Goal: Information Seeking & Learning: Learn about a topic

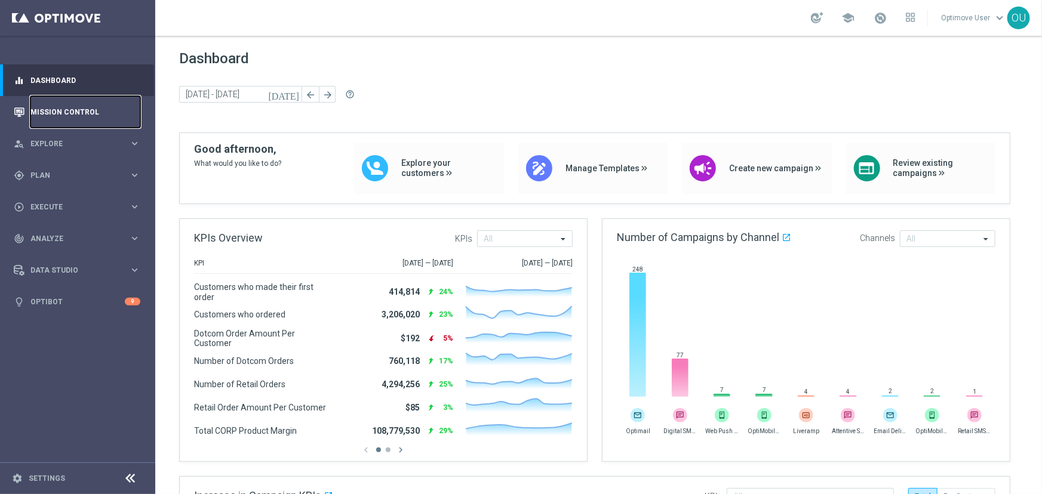
click at [97, 107] on link "Mission Control" at bounding box center [85, 112] width 110 height 32
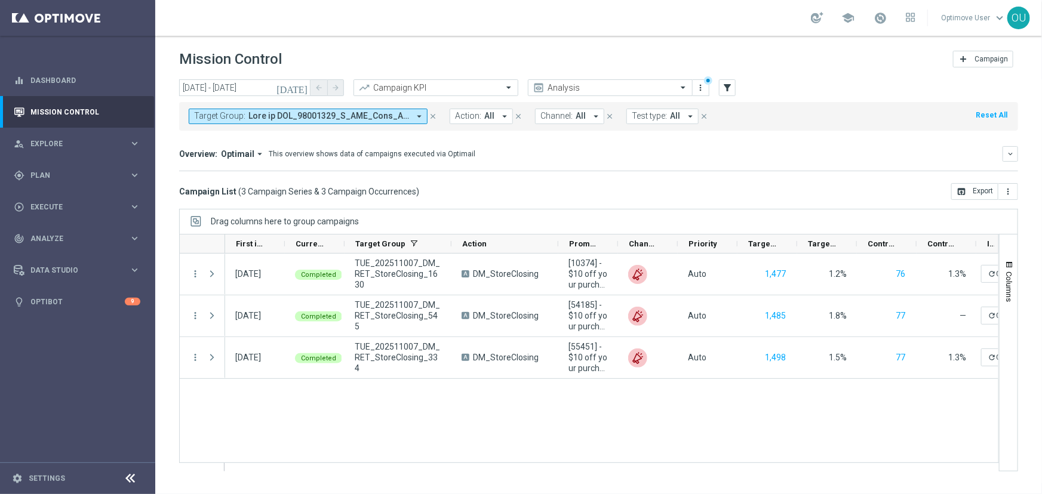
click at [356, 119] on span at bounding box center [328, 116] width 161 height 10
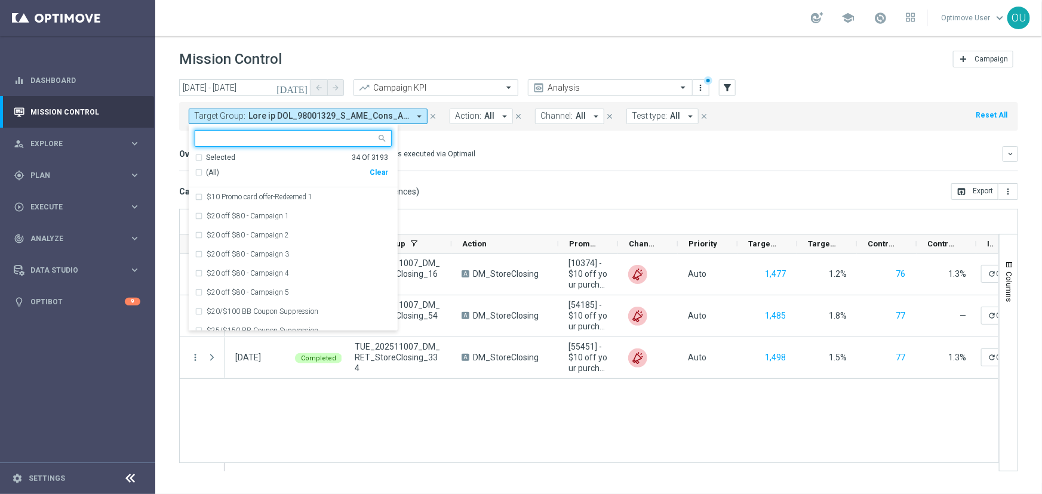
click at [199, 173] on div "(All)" at bounding box center [282, 173] width 175 height 10
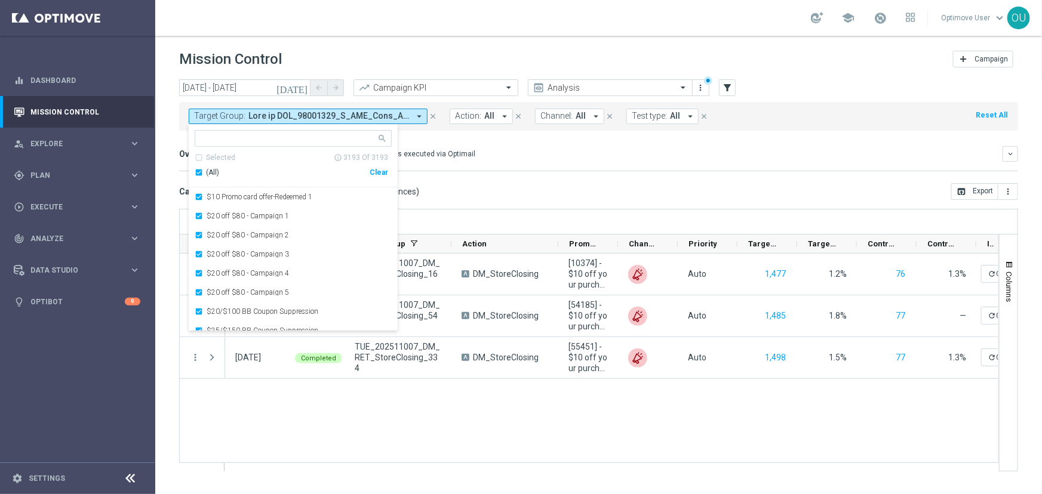
click at [461, 165] on div "Overview: Optimail arrow_drop_down This overview shows data of campaigns execut…" at bounding box center [598, 158] width 839 height 25
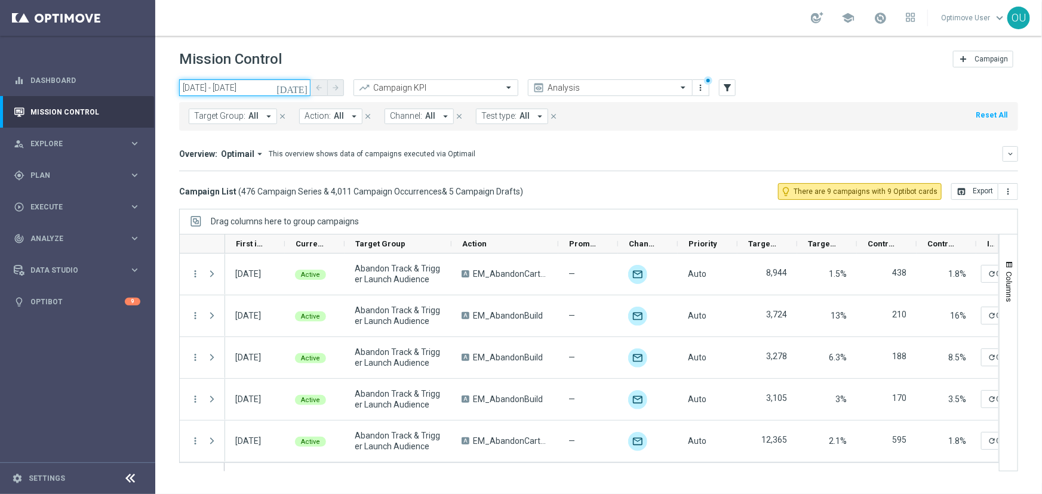
click at [268, 87] on input "[DATE] - [DATE]" at bounding box center [244, 87] width 131 height 17
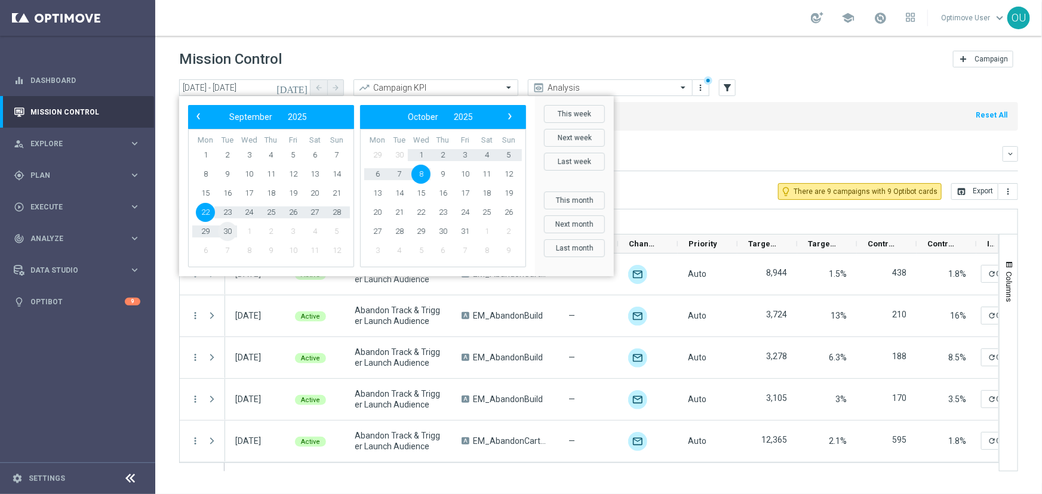
click at [226, 230] on span "30" at bounding box center [227, 231] width 19 height 19
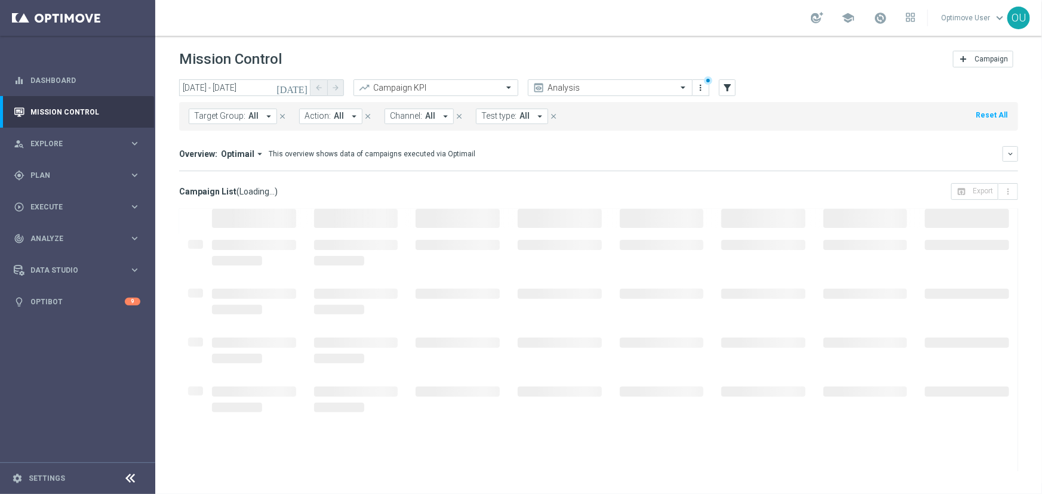
type input "[DATE] - [DATE]"
click at [226, 230] on div at bounding box center [254, 252] width 102 height 49
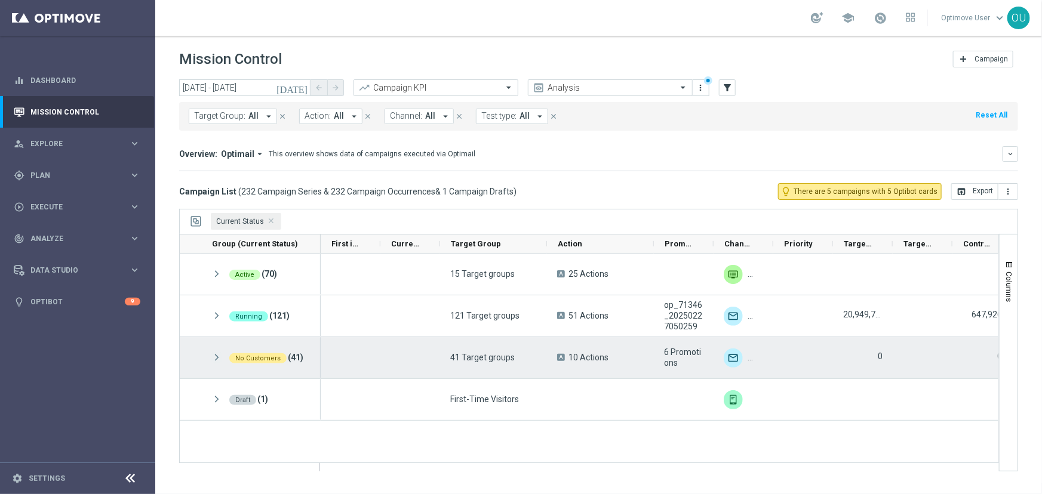
click at [213, 358] on span at bounding box center [216, 358] width 11 height 10
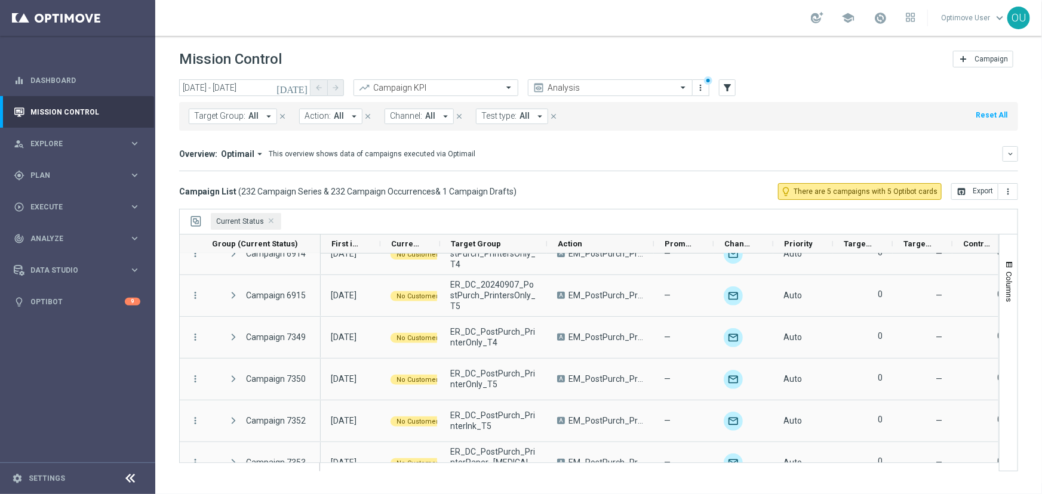
scroll to position [597, 0]
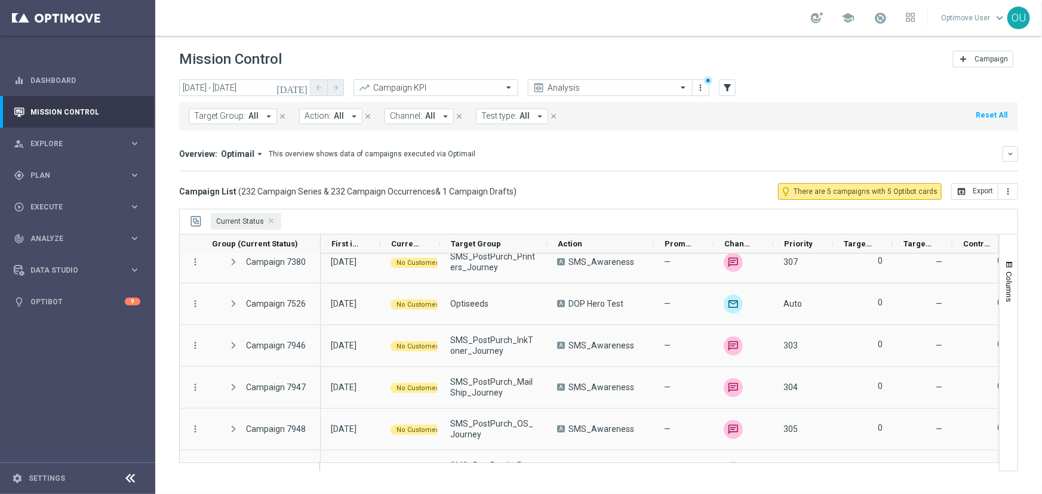
click at [509, 119] on span "Test type:" at bounding box center [498, 116] width 35 height 10
click at [726, 87] on icon "filter_alt" at bounding box center [727, 87] width 11 height 11
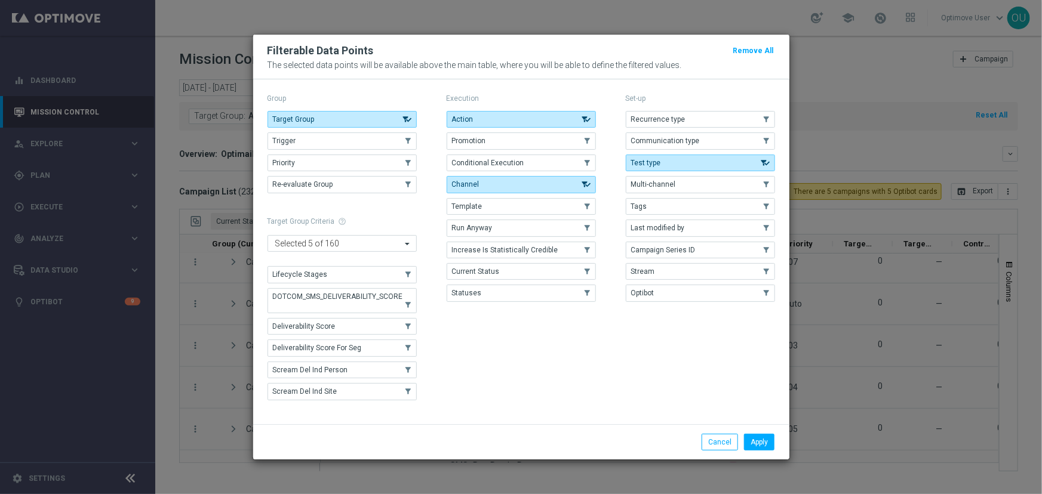
click at [531, 165] on button "Conditional Execution" at bounding box center [521, 163] width 149 height 17
click at [769, 440] on button "Apply" at bounding box center [759, 442] width 30 height 17
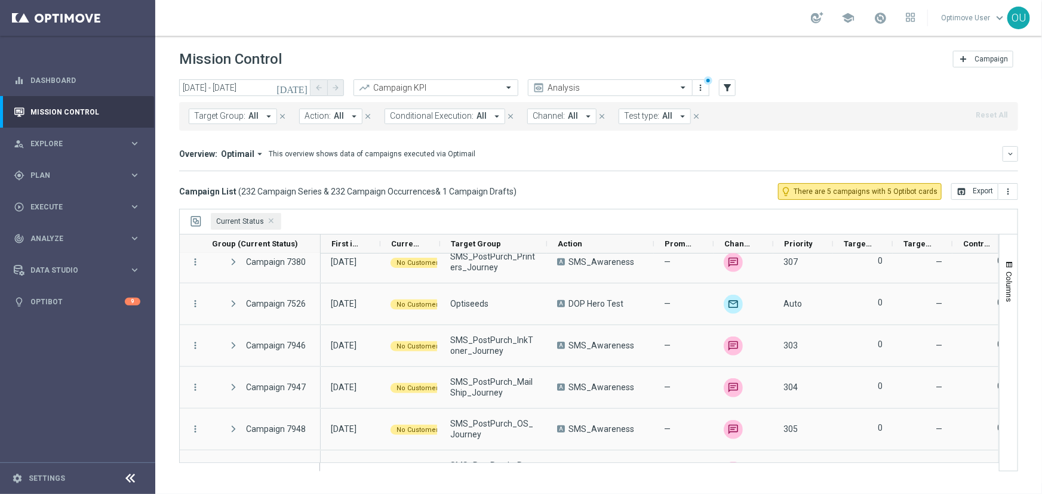
click at [429, 116] on span "Conditional Execution:" at bounding box center [432, 116] width 84 height 10
click at [432, 186] on div "On" at bounding box center [448, 187] width 93 height 7
click at [657, 180] on mini-dashboard "Overview: Optimail arrow_drop_down This overview shows data of campaigns execut…" at bounding box center [598, 157] width 839 height 53
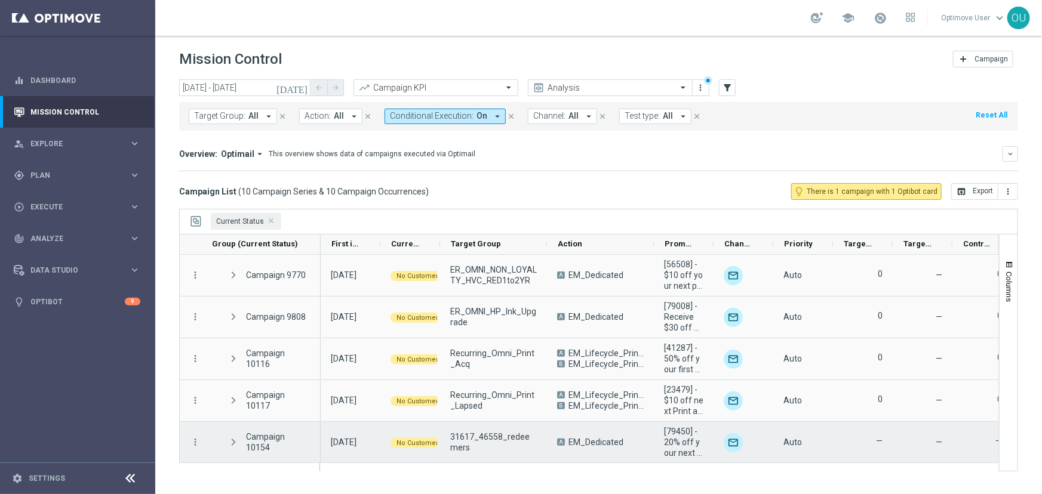
scroll to position [250, 0]
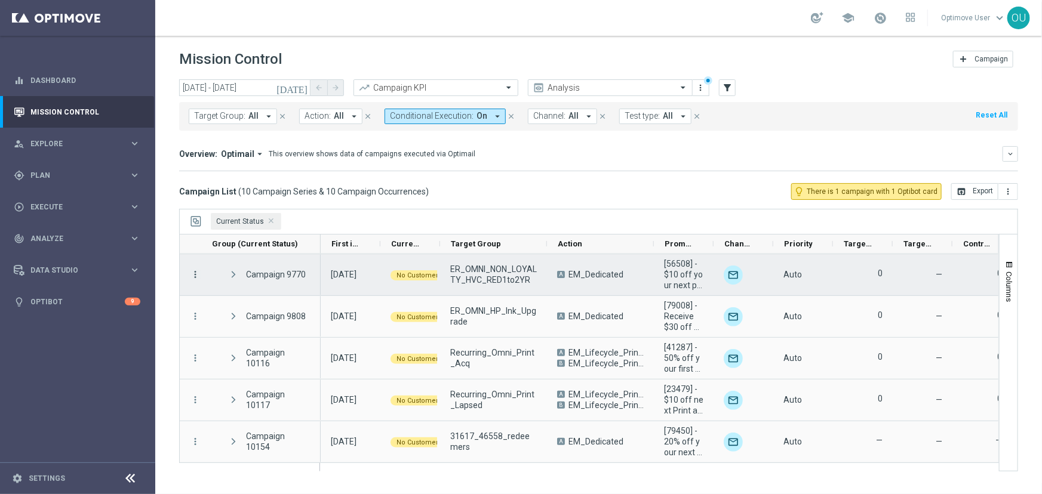
click at [195, 272] on icon "more_vert" at bounding box center [195, 274] width 11 height 11
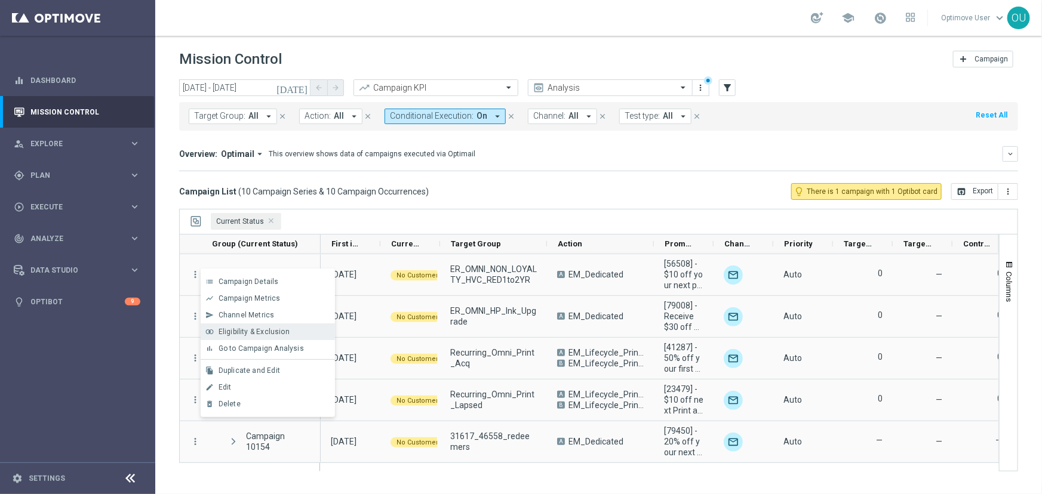
click at [262, 329] on span "Eligibility & Exclusion" at bounding box center [253, 332] width 71 height 8
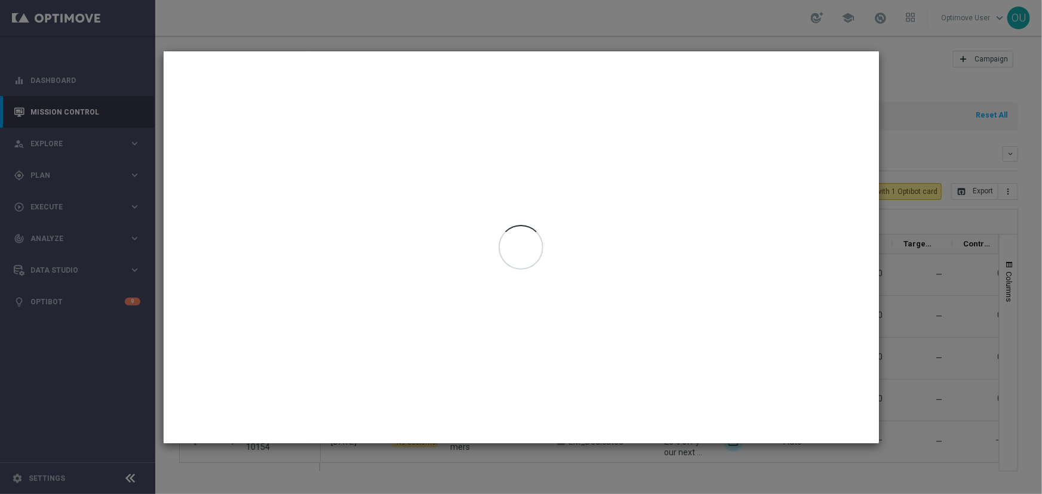
type input "[DATE] - [DATE]"
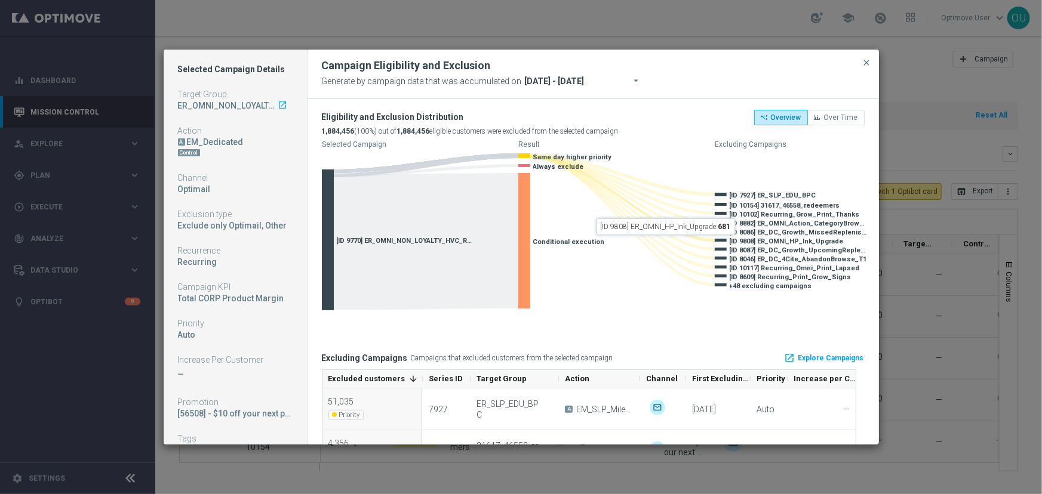
click at [970, 278] on modal-container "Selected Campaign Details Target Group ER_OMNI_NON_LOYALTY_HVC_RED1to2YR launch…" at bounding box center [521, 247] width 1042 height 494
click at [865, 61] on span "close" at bounding box center [867, 63] width 10 height 10
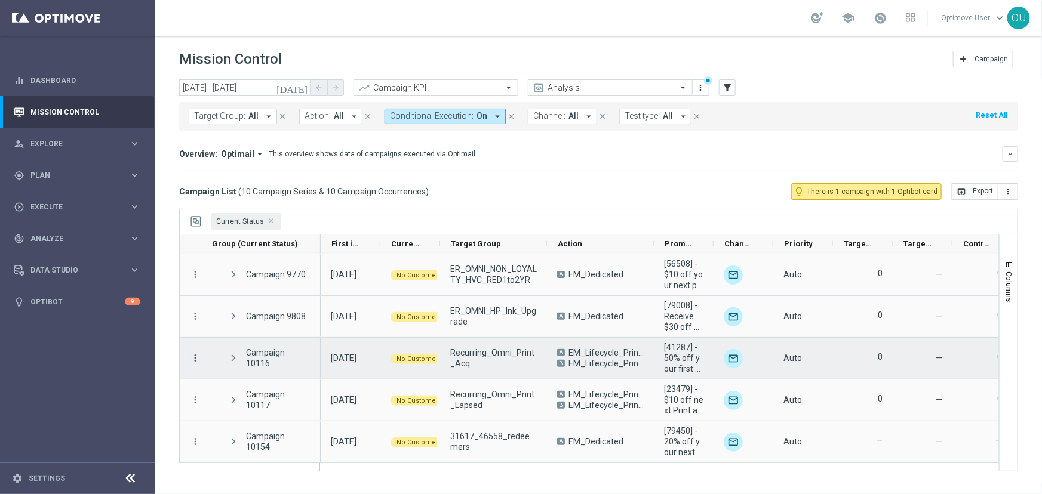
click at [195, 353] on icon "more_vert" at bounding box center [195, 358] width 11 height 11
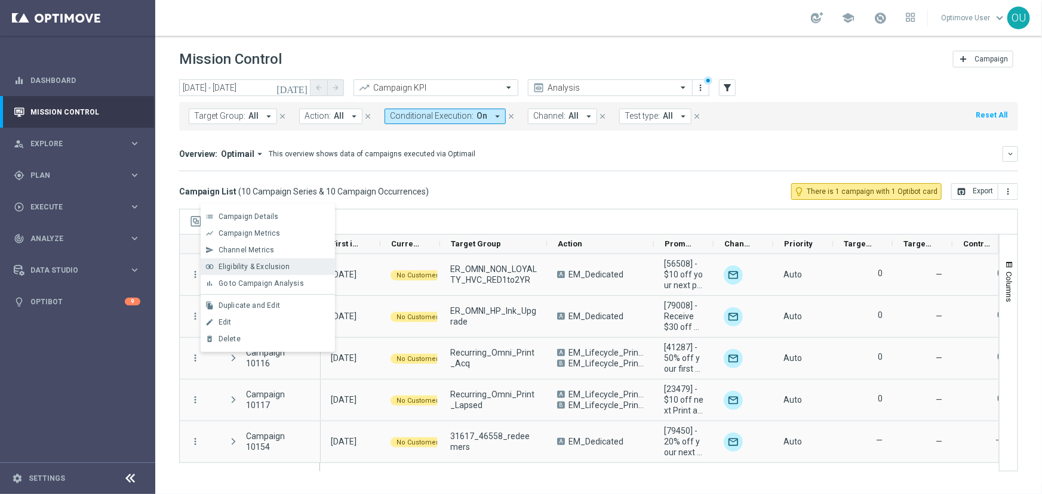
click at [275, 263] on span "Eligibility & Exclusion" at bounding box center [253, 267] width 71 height 8
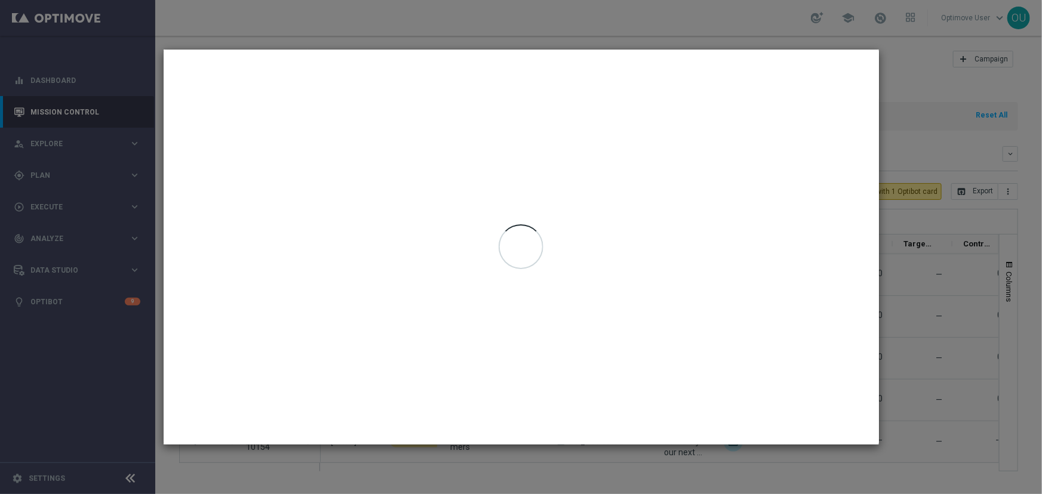
type input "[DATE] - [DATE]"
